Goal: Information Seeking & Learning: Learn about a topic

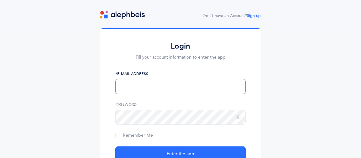
click at [132, 86] on input "text" at bounding box center [180, 86] width 130 height 15
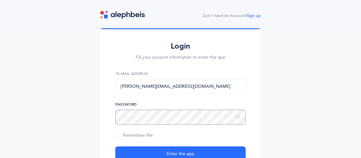
click at [115, 146] on button "Enter the app" at bounding box center [180, 153] width 130 height 15
click at [184, 87] on input "rena@rambamdayschool.org" at bounding box center [180, 86] width 130 height 15
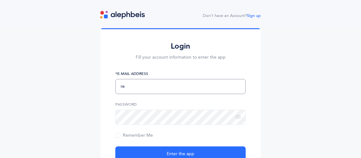
type input "r"
type input "yrmacc@gmail.com"
click at [115, 146] on button "Enter the app" at bounding box center [180, 153] width 130 height 15
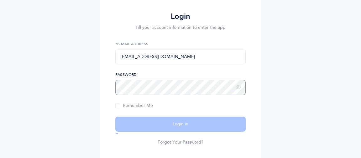
scroll to position [44, 0]
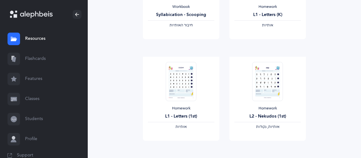
scroll to position [253, 0]
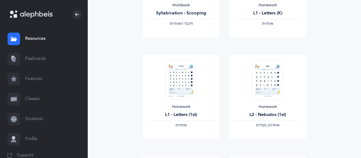
click at [270, 113] on div "L2 - Nekudos (1st)" at bounding box center [268, 115] width 66 height 7
click at [267, 139] on link "View" at bounding box center [268, 133] width 77 height 13
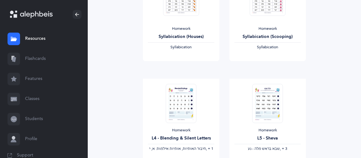
scroll to position [537, 0]
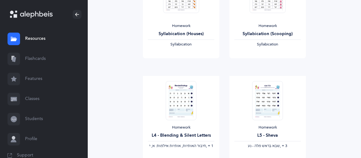
click at [185, 127] on div "Homework" at bounding box center [181, 127] width 66 height 5
click at [183, 156] on span "View" at bounding box center [181, 154] width 10 height 6
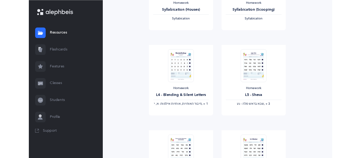
scroll to position [567, 0]
